Goal: Information Seeking & Learning: Learn about a topic

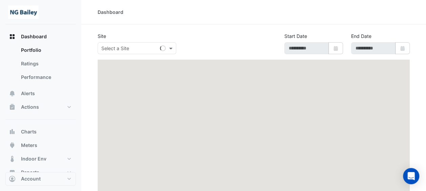
type input "**********"
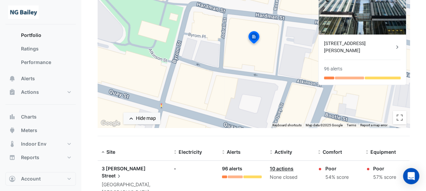
scroll to position [107, 0]
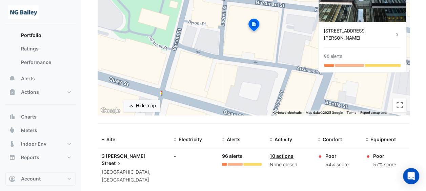
click at [121, 158] on div "3 Hardman Street" at bounding box center [134, 159] width 64 height 15
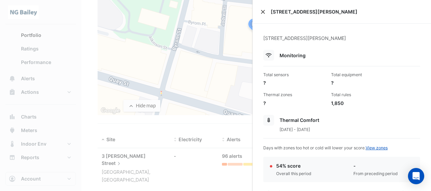
click at [262, 14] on button "Close" at bounding box center [262, 11] width 5 height 5
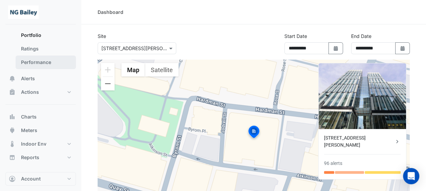
click at [41, 57] on link "Performance" at bounding box center [46, 63] width 60 height 14
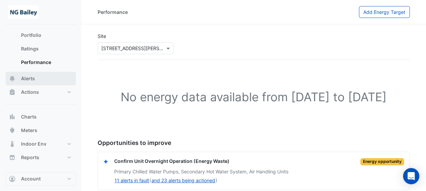
click at [35, 78] on button "Alerts" at bounding box center [40, 79] width 70 height 14
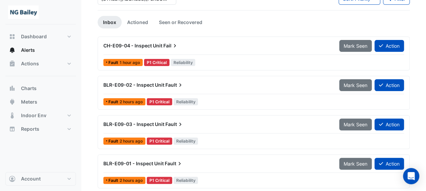
scroll to position [35, 0]
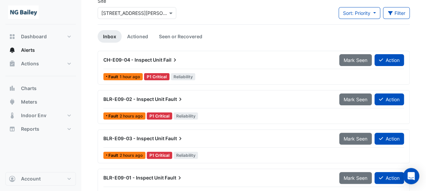
click at [150, 60] on span "CH-E09-04 - Inspect Unit" at bounding box center [132, 60] width 59 height 6
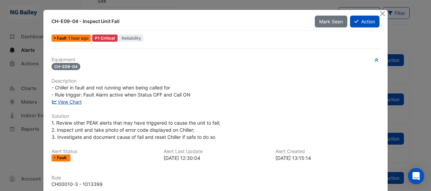
click at [65, 102] on link "View Chart" at bounding box center [66, 102] width 30 height 6
click at [379, 11] on button "Close" at bounding box center [382, 13] width 7 height 7
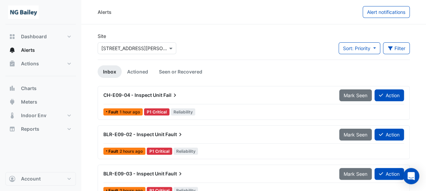
click at [145, 93] on span "CH-E09-04 - Inspect Unit" at bounding box center [132, 95] width 59 height 6
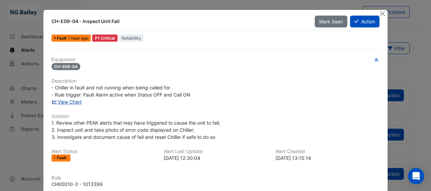
click at [63, 102] on link "View Chart" at bounding box center [66, 102] width 30 height 6
click at [382, 13] on button "Close" at bounding box center [382, 13] width 7 height 7
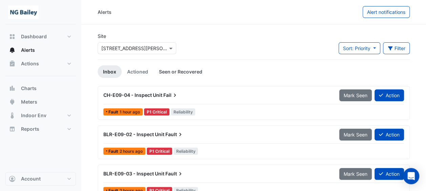
click at [187, 72] on link "Seen or Recovered" at bounding box center [180, 71] width 54 height 13
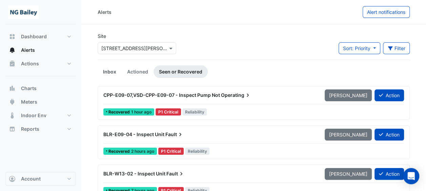
click at [109, 69] on link "Inbox" at bounding box center [109, 71] width 24 height 13
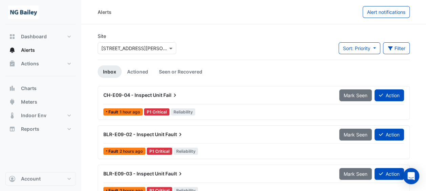
click at [163, 94] on div "CH-E09-04 - Inspect Unit Fail" at bounding box center [216, 95] width 227 height 7
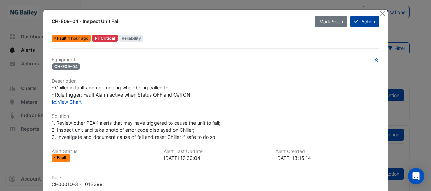
click at [365, 20] on button "Action" at bounding box center [364, 22] width 29 height 12
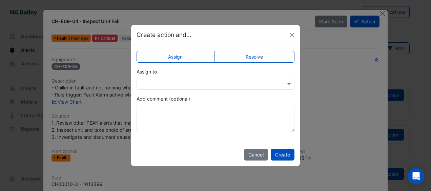
click at [244, 50] on div "Assign Resolve Assign to Add comment (optional)" at bounding box center [215, 93] width 169 height 97
click at [244, 52] on label "Resolve" at bounding box center [254, 57] width 81 height 12
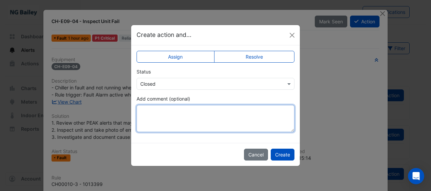
click at [209, 117] on textarea "Add comment (optional)" at bounding box center [215, 118] width 158 height 27
click at [159, 111] on textarea "**********" at bounding box center [215, 118] width 158 height 27
type textarea "**********"
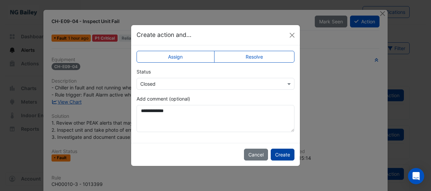
click at [283, 154] on button "Create" at bounding box center [282, 155] width 24 height 12
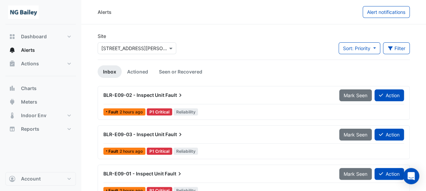
click at [170, 92] on span "Fault" at bounding box center [174, 95] width 18 height 7
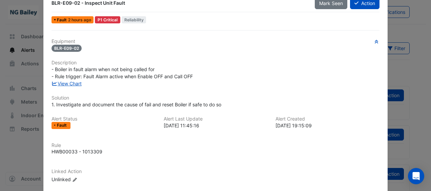
scroll to position [34, 0]
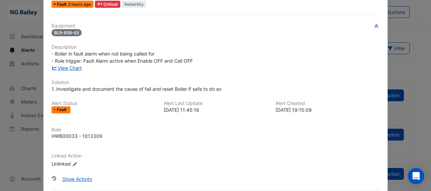
click at [72, 164] on icon "Edit Linked Action" at bounding box center [74, 164] width 5 height 4
click at [76, 165] on input "text" at bounding box center [82, 166] width 54 height 7
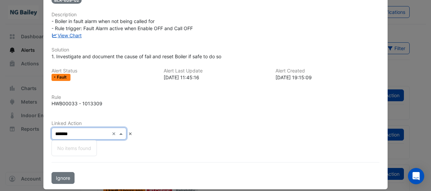
scroll to position [68, 0]
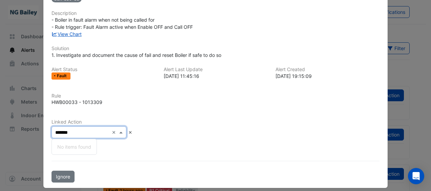
click at [83, 129] on input "*******" at bounding box center [82, 132] width 54 height 7
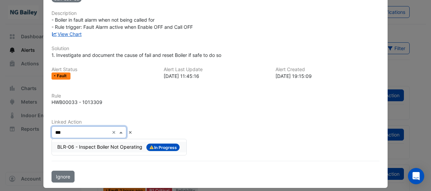
type input "***"
drag, startPoint x: 261, startPoint y: 83, endPoint x: 246, endPoint y: 97, distance: 20.6
click at [261, 84] on div "Alert Status Fault Alert Last Update 2025-09-09 11:45:16 Alert Created 2025-09-…" at bounding box center [215, 76] width 336 height 18
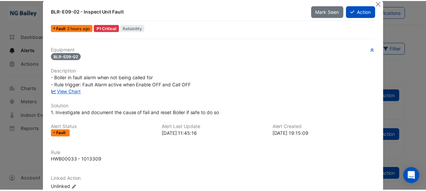
scroll to position [0, 0]
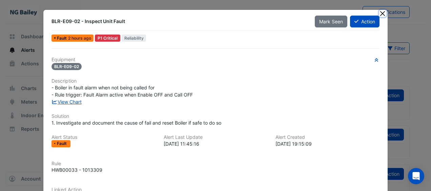
click at [381, 14] on button "Close" at bounding box center [382, 13] width 7 height 7
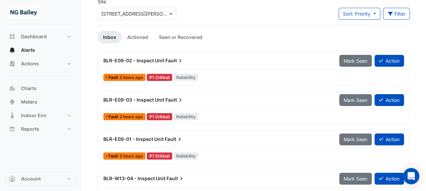
scroll to position [41, 0]
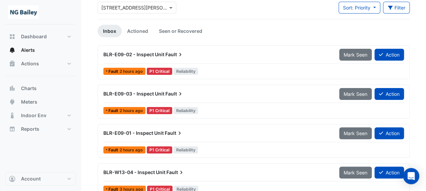
click at [154, 58] on div "BLR-E09-02 - Inspect Unit Fault" at bounding box center [217, 54] width 236 height 12
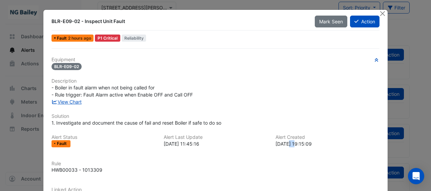
drag, startPoint x: 296, startPoint y: 143, endPoint x: 287, endPoint y: 144, distance: 9.2
click at [287, 144] on div "2025-09-08 19:15:09" at bounding box center [327, 143] width 104 height 7
drag, startPoint x: 287, startPoint y: 144, endPoint x: 307, endPoint y: 149, distance: 21.4
click at [307, 150] on div "Alert Status Fault Alert Last Update 2025-09-09 11:45:16 Alert Created 2025-09-…" at bounding box center [215, 143] width 336 height 18
click at [380, 12] on button "Close" at bounding box center [382, 13] width 7 height 7
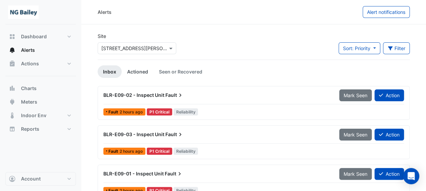
click at [136, 72] on link "Actioned" at bounding box center [138, 71] width 32 height 13
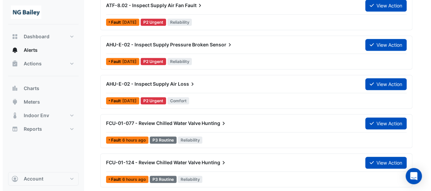
scroll to position [339, 0]
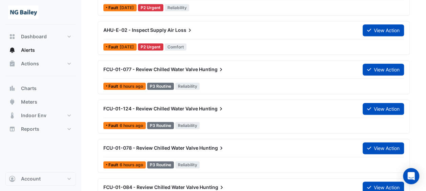
click at [162, 66] on span "FCU-01-077 - Review Chilled Water Valve" at bounding box center [150, 69] width 94 height 6
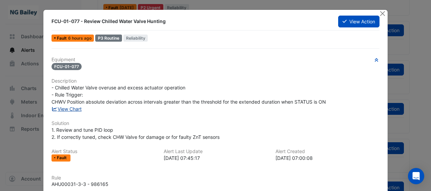
click at [64, 109] on link "View Chart" at bounding box center [66, 109] width 30 height 6
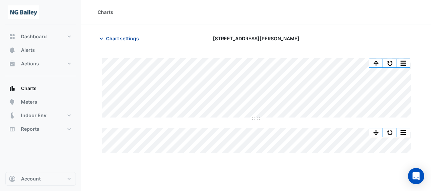
click at [110, 40] on span "Chart settings" at bounding box center [122, 38] width 33 height 7
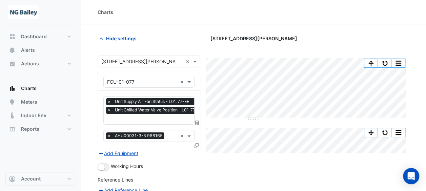
click at [154, 117] on input "text" at bounding box center [156, 119] width 98 height 7
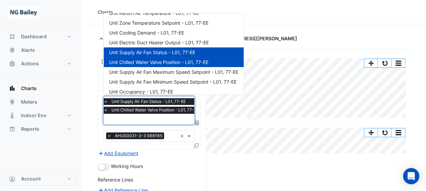
scroll to position [59, 0]
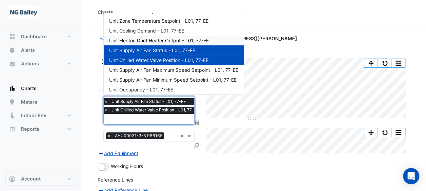
click at [155, 42] on span "Unit Electric Duct Heater Output - L01, 77-EE" at bounding box center [159, 41] width 100 height 6
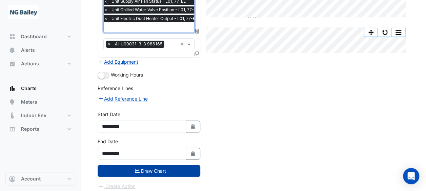
scroll to position [101, 0]
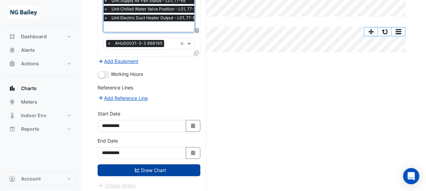
click at [154, 167] on button "Draw Chart" at bounding box center [148, 170] width 103 height 12
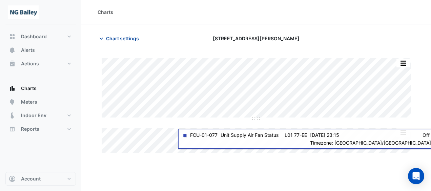
click at [121, 38] on span "Chart settings" at bounding box center [122, 38] width 33 height 7
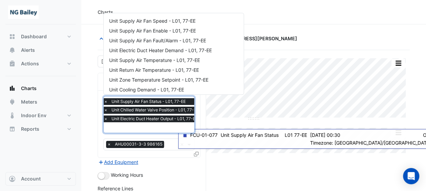
click at [144, 125] on input "text" at bounding box center [153, 128] width 98 height 7
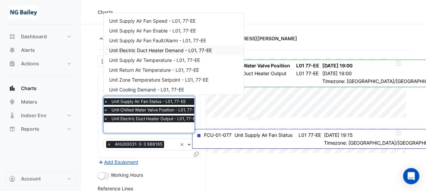
click at [175, 51] on span "Unit Electric Duct Heater Demand - L01, 77-EE" at bounding box center [160, 50] width 103 height 6
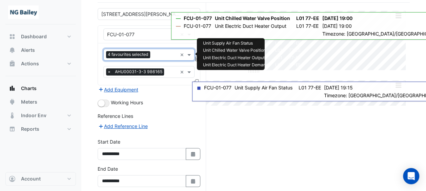
scroll to position [77, 0]
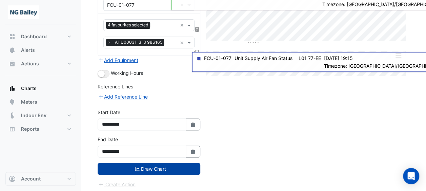
click at [150, 170] on button "Draw Chart" at bounding box center [148, 169] width 103 height 12
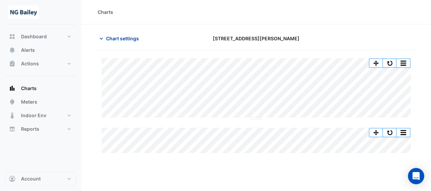
click at [126, 40] on span "Chart settings" at bounding box center [122, 38] width 33 height 7
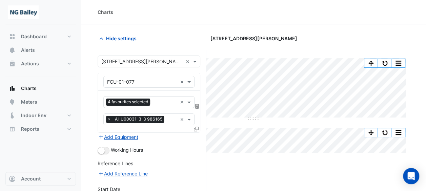
click at [168, 118] on input "text" at bounding box center [172, 119] width 10 height 7
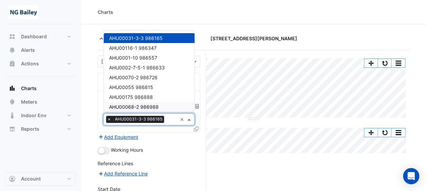
click at [172, 146] on div "Working Hours" at bounding box center [148, 150] width 103 height 8
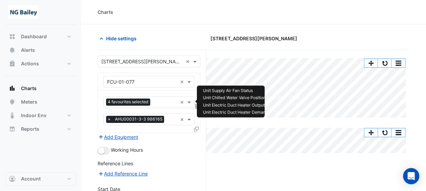
click at [162, 102] on input "text" at bounding box center [165, 102] width 24 height 7
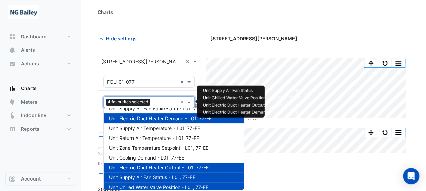
scroll to position [34, 0]
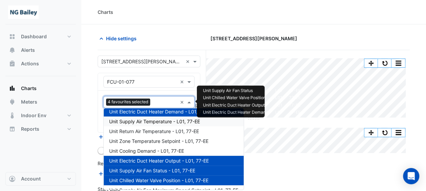
click at [178, 121] on span "Unit Supply Air Temperature - L01, 77-EE" at bounding box center [154, 121] width 91 height 6
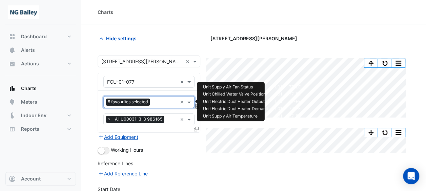
click at [157, 100] on input "text" at bounding box center [164, 102] width 25 height 7
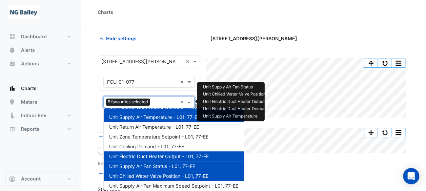
scroll to position [62, 0]
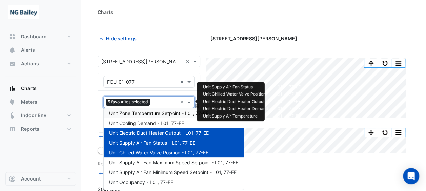
click at [158, 115] on span "Unit Zone Temperature Setpoint - L01, 77-EE" at bounding box center [158, 113] width 99 height 6
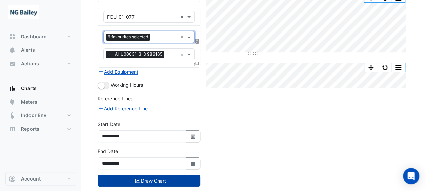
scroll to position [77, 0]
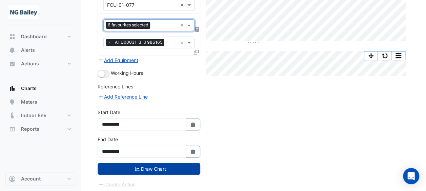
click at [144, 170] on button "Draw Chart" at bounding box center [148, 169] width 103 height 12
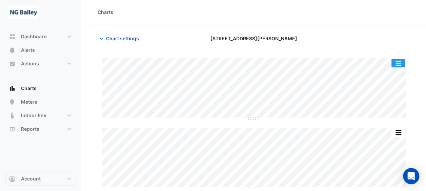
click at [397, 64] on button "button" at bounding box center [398, 63] width 14 height 8
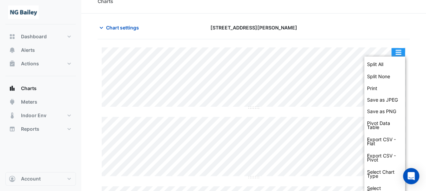
scroll to position [20, 0]
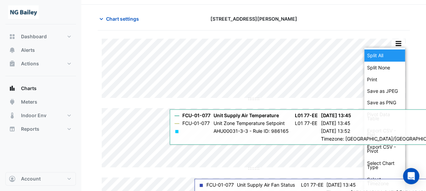
click at [384, 53] on div "Split All" at bounding box center [384, 55] width 41 height 12
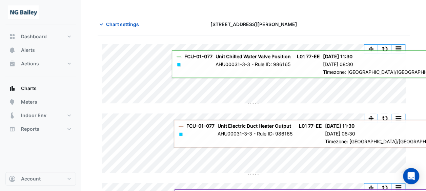
scroll to position [4, 0]
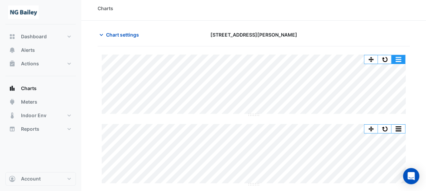
click at [400, 61] on button "button" at bounding box center [398, 59] width 14 height 8
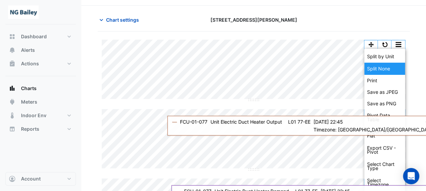
scroll to position [20, 0]
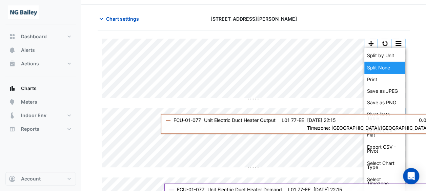
click at [392, 67] on div "Split None" at bounding box center [384, 68] width 41 height 12
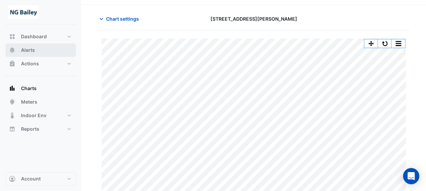
click at [36, 54] on button "Alerts" at bounding box center [40, 50] width 70 height 14
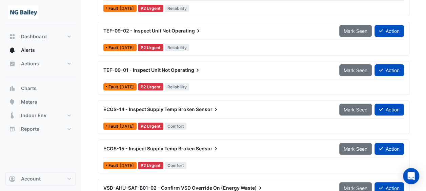
scroll to position [1354, 0]
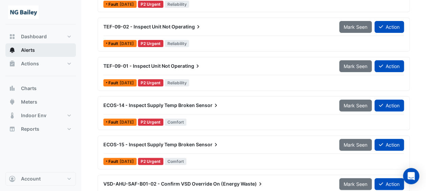
click at [37, 50] on button "Alerts" at bounding box center [40, 50] width 70 height 14
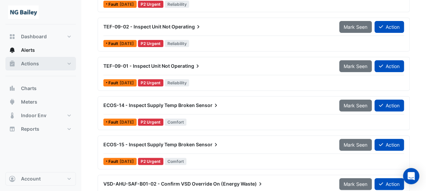
click at [32, 66] on span "Actions" at bounding box center [30, 63] width 18 height 7
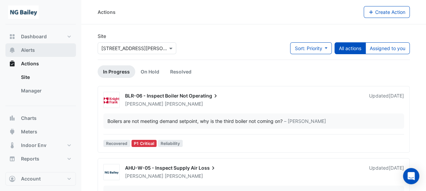
click at [32, 50] on span "Alerts" at bounding box center [28, 50] width 14 height 7
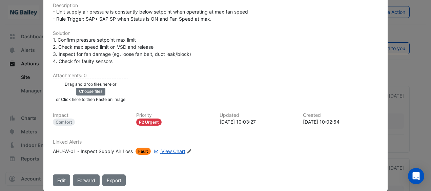
scroll to position [150, 0]
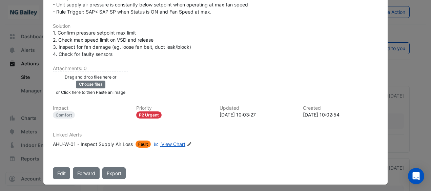
click at [171, 143] on span "View Chart" at bounding box center [173, 144] width 24 height 6
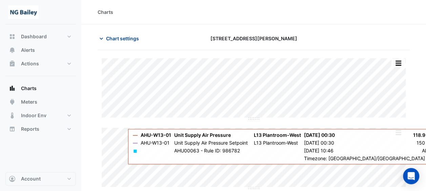
click at [100, 39] on icon "button" at bounding box center [101, 38] width 7 height 7
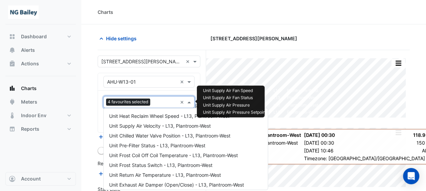
click at [162, 102] on input "text" at bounding box center [165, 102] width 24 height 7
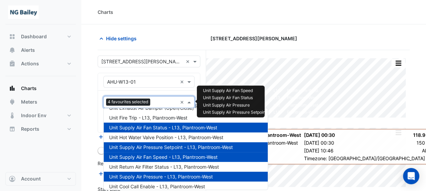
scroll to position [111, 0]
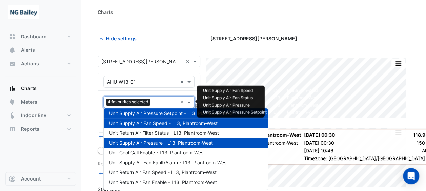
click at [189, 25] on section "Hide settings 3 Hardman Street Split All Split None Print Save as JPEG Save as …" at bounding box center [253, 147] width 344 height 246
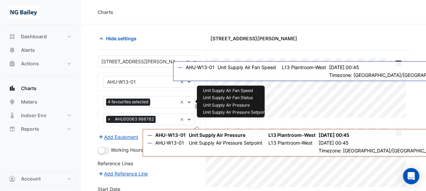
click at [166, 99] on input "text" at bounding box center [165, 102] width 24 height 7
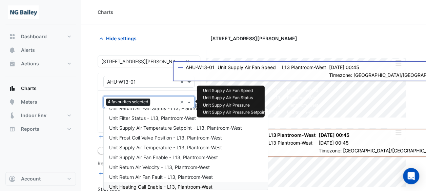
scroll to position [171, 0]
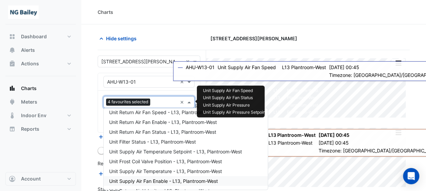
click at [146, 181] on span "Unit Supply Air Fan Enable - L13, Plantroom-West" at bounding box center [163, 181] width 109 height 6
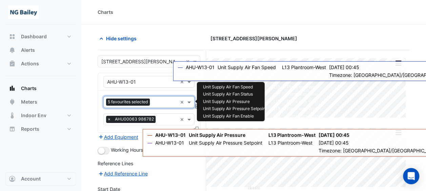
click at [152, 102] on div at bounding box center [164, 103] width 26 height 9
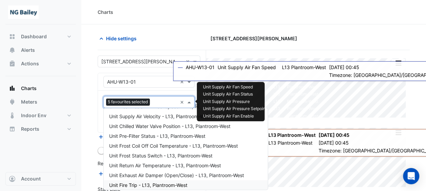
scroll to position [1, 0]
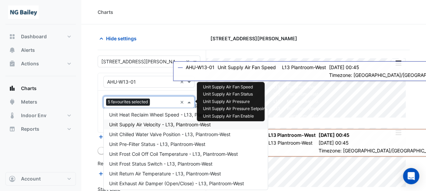
click at [147, 127] on div "Unit Supply Air Velocity - L13, Plantroom-West" at bounding box center [186, 124] width 164 height 10
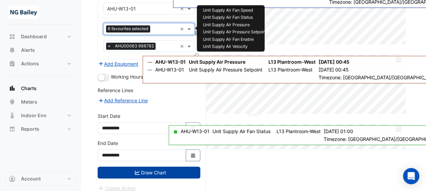
scroll to position [77, 0]
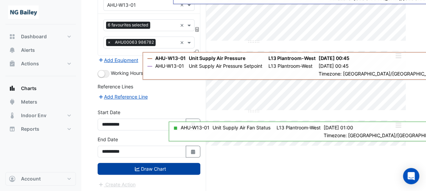
click at [135, 167] on icon "submit" at bounding box center [137, 169] width 5 height 4
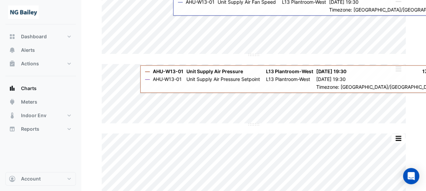
scroll to position [61, 0]
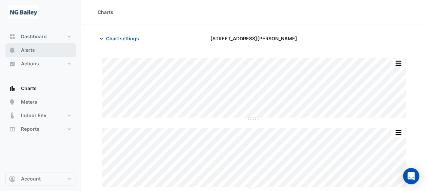
click at [33, 51] on span "Alerts" at bounding box center [28, 50] width 14 height 7
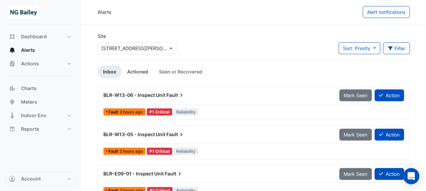
click at [131, 72] on link "Actioned" at bounding box center [138, 71] width 32 height 13
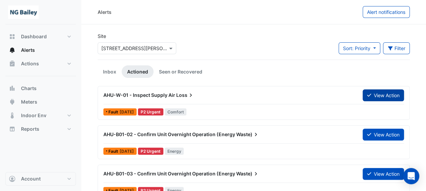
click at [365, 97] on button "View Action" at bounding box center [382, 95] width 41 height 12
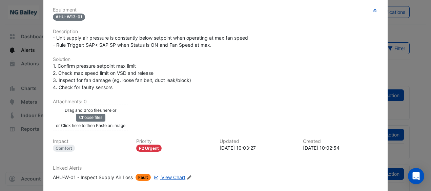
scroll to position [156, 0]
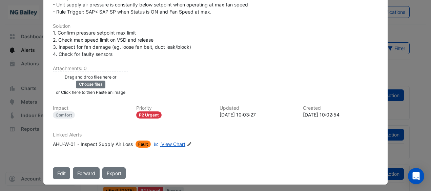
click at [167, 142] on span "View Chart" at bounding box center [173, 144] width 24 height 6
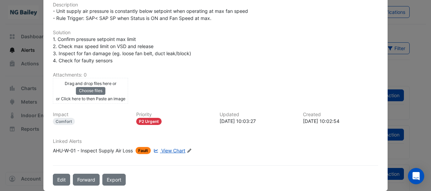
scroll to position [142, 0]
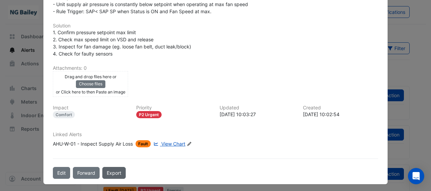
click at [113, 168] on link "Export" at bounding box center [113, 173] width 23 height 12
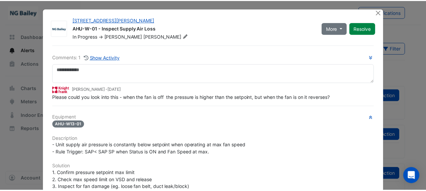
scroll to position [0, 0]
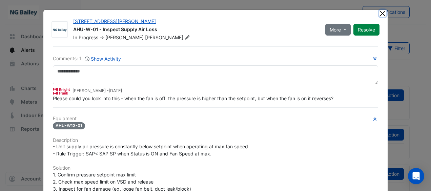
click at [381, 12] on button "Close" at bounding box center [382, 13] width 7 height 7
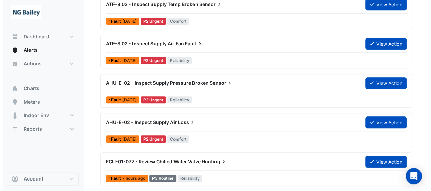
scroll to position [237, 0]
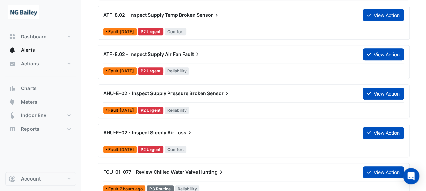
click at [159, 108] on div "P2 Urgent" at bounding box center [150, 110] width 25 height 7
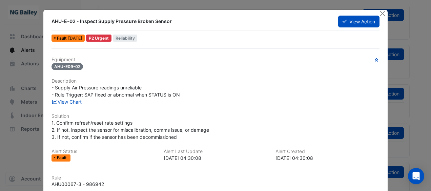
click at [108, 40] on div "P2 Urgent" at bounding box center [98, 38] width 25 height 7
click at [379, 12] on button "Close" at bounding box center [382, 13] width 7 height 7
